Goal: Transaction & Acquisition: Subscribe to service/newsletter

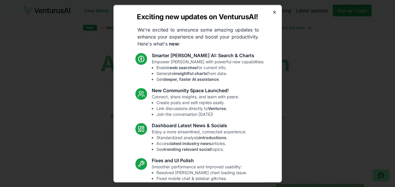
click at [273, 11] on icon "button" at bounding box center [274, 12] width 2 height 2
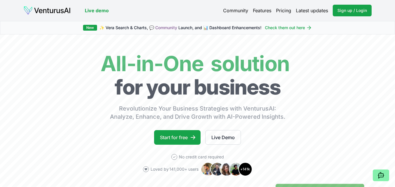
click at [59, 9] on img at bounding box center [46, 10] width 47 height 9
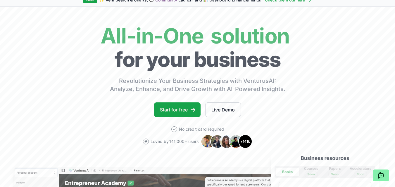
scroll to position [82, 0]
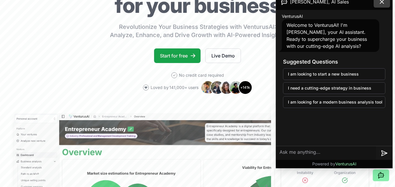
click at [380, 4] on icon at bounding box center [382, 2] width 4 height 4
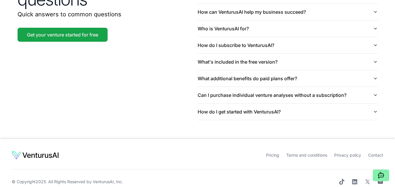
scroll to position [1439, 0]
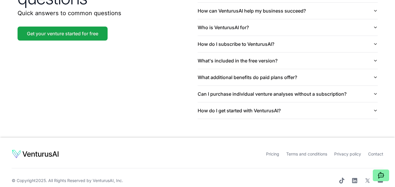
click at [269, 152] on link "Pricing" at bounding box center [272, 154] width 13 height 5
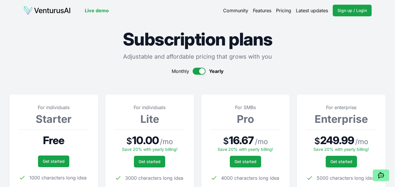
click at [195, 70] on button "button" at bounding box center [199, 71] width 13 height 7
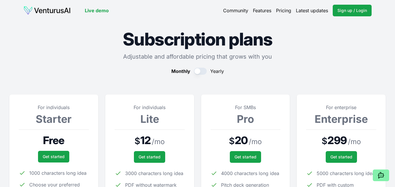
click at [205, 71] on button "button" at bounding box center [200, 71] width 13 height 7
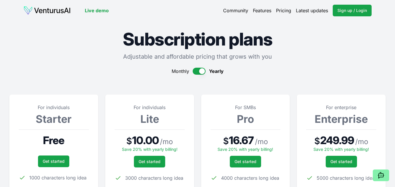
click at [195, 71] on button "button" at bounding box center [199, 71] width 13 height 7
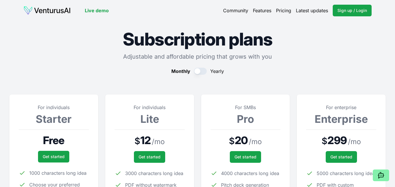
type button "on"
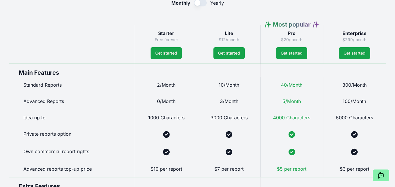
scroll to position [292, 0]
